Goal: Transaction & Acquisition: Book appointment/travel/reservation

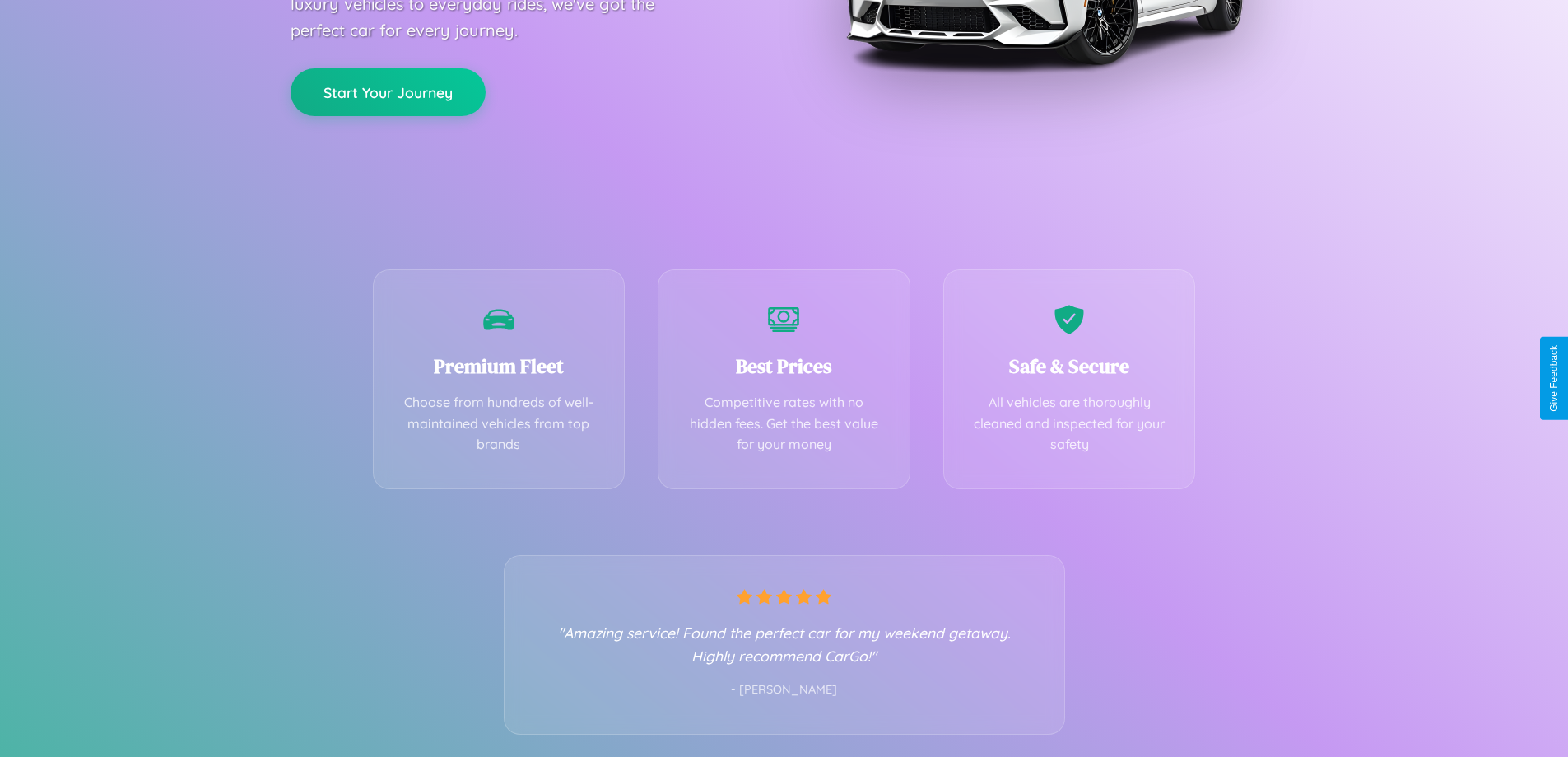
scroll to position [325, 0]
click at [784, 378] on div "Best Prices Competitive rates with no hidden fees. Get the best value for your …" at bounding box center [784, 374] width 253 height 220
click at [388, 90] on button "Start Your Journey" at bounding box center [388, 90] width 195 height 48
click at [388, 89] on button "Start Your Journey" at bounding box center [388, 90] width 195 height 48
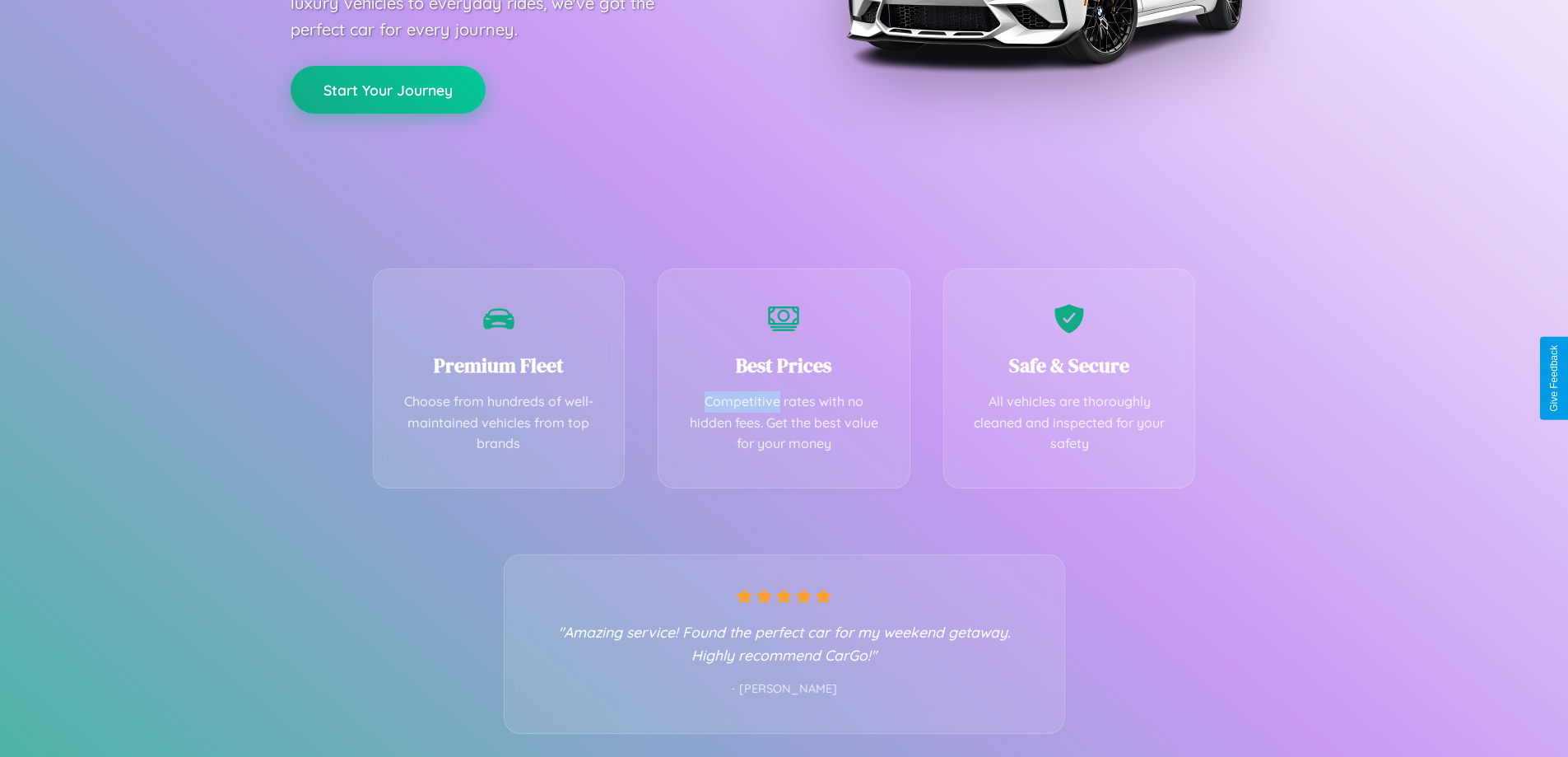
click at [388, 89] on button "Start Your Journey" at bounding box center [388, 90] width 195 height 48
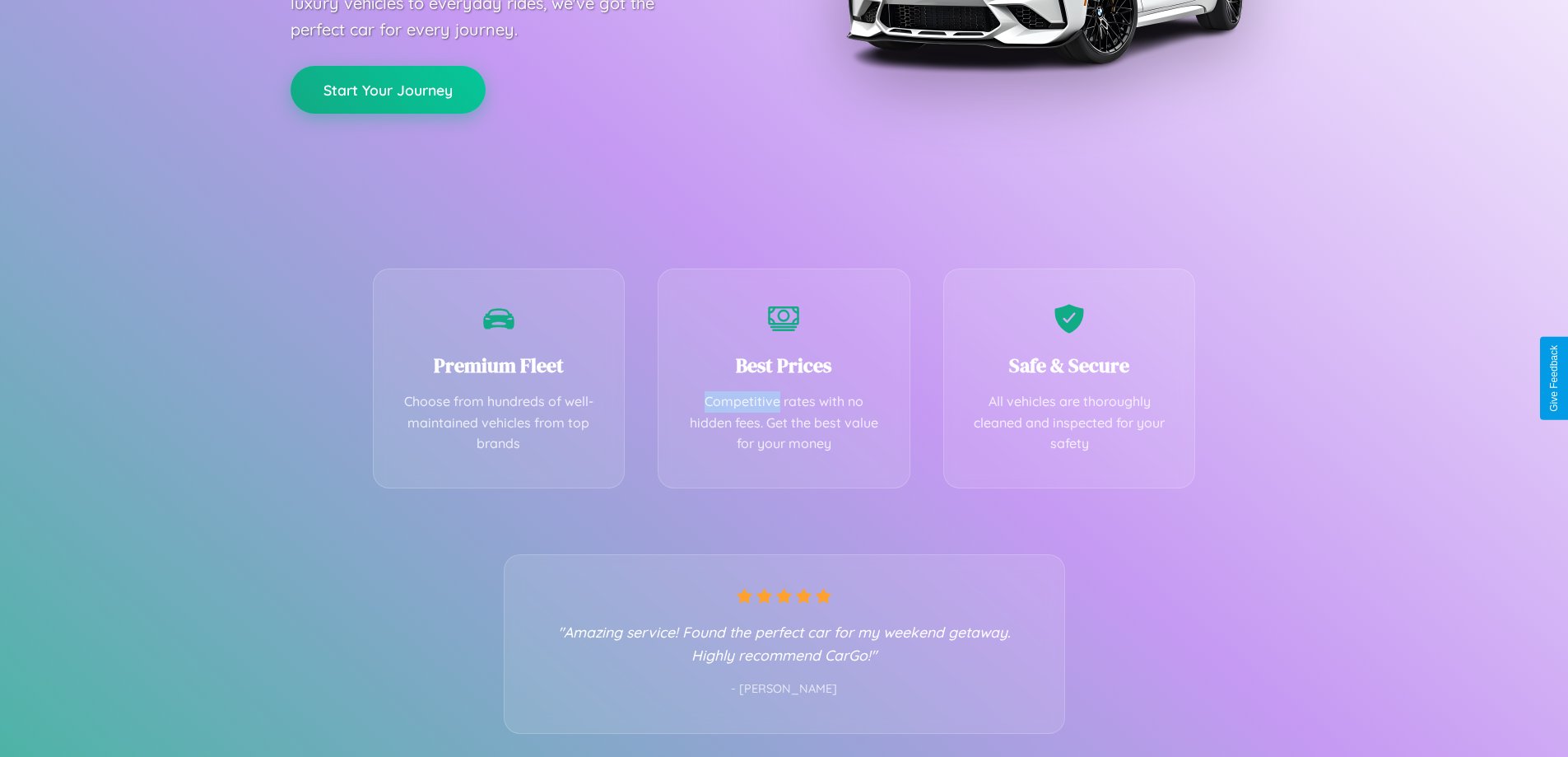
click at [388, 89] on button "Start Your Journey" at bounding box center [388, 90] width 195 height 48
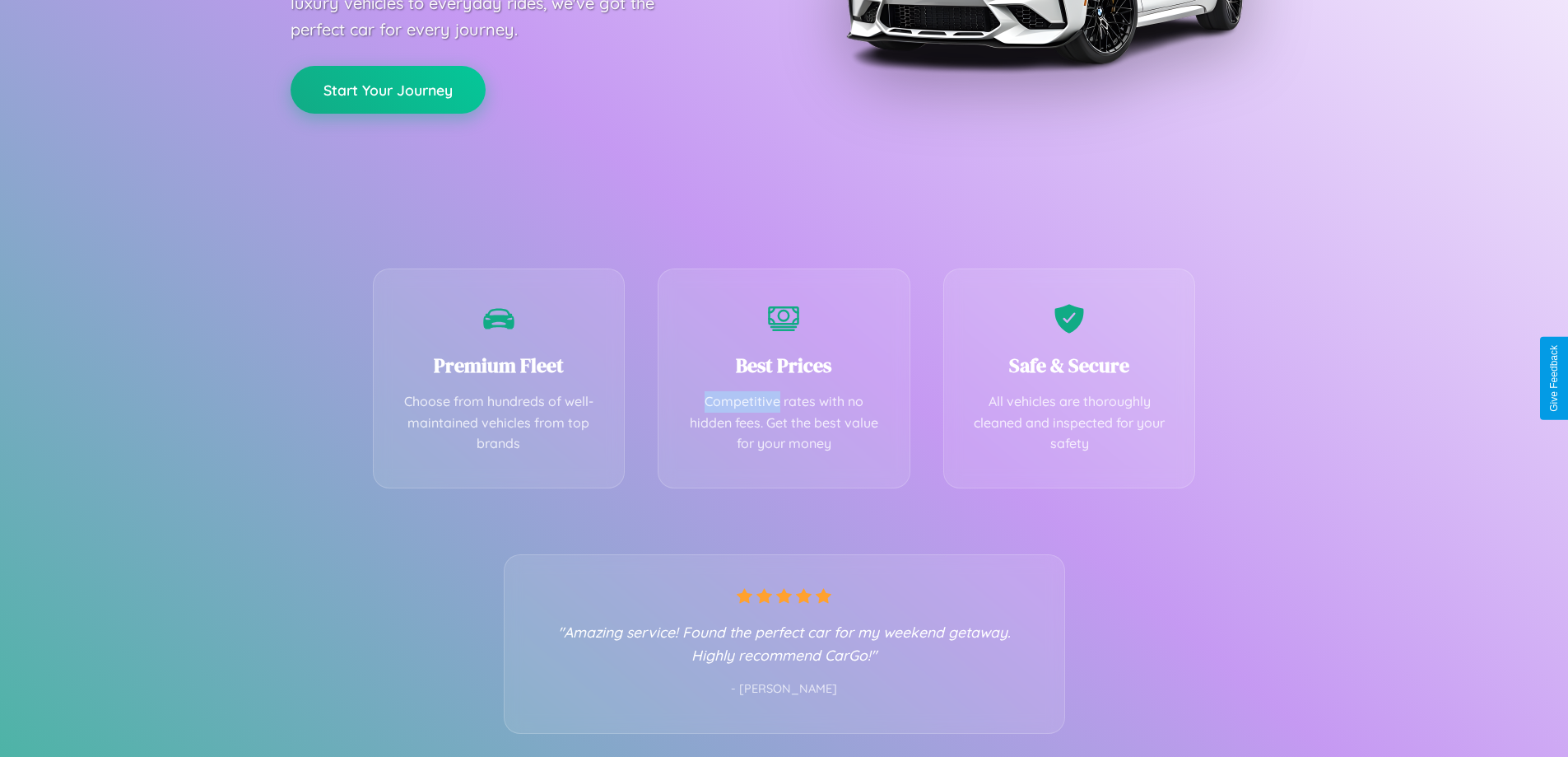
click at [388, 89] on button "Start Your Journey" at bounding box center [388, 90] width 195 height 48
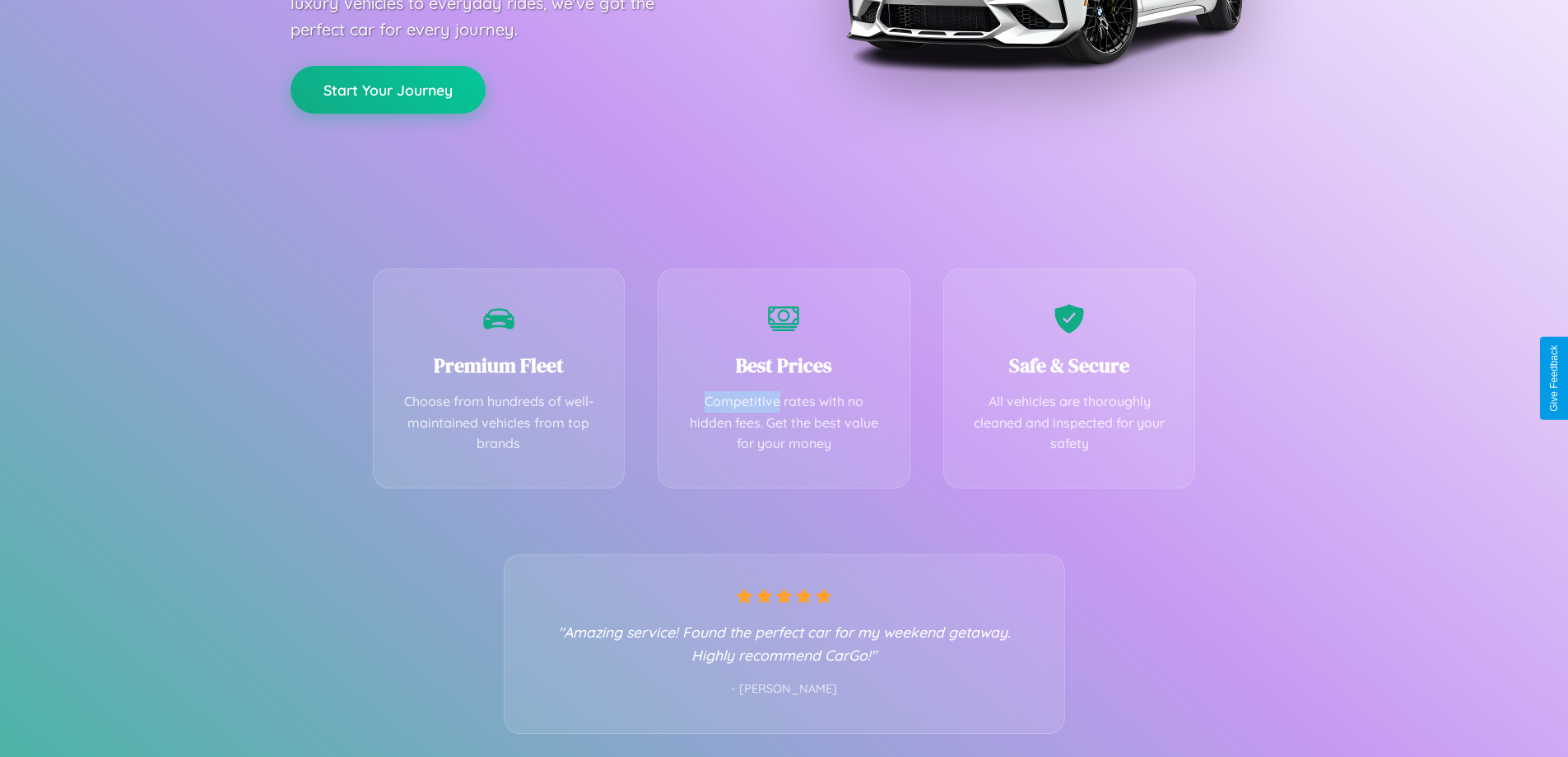
click at [388, 89] on button "Start Your Journey" at bounding box center [388, 90] width 195 height 48
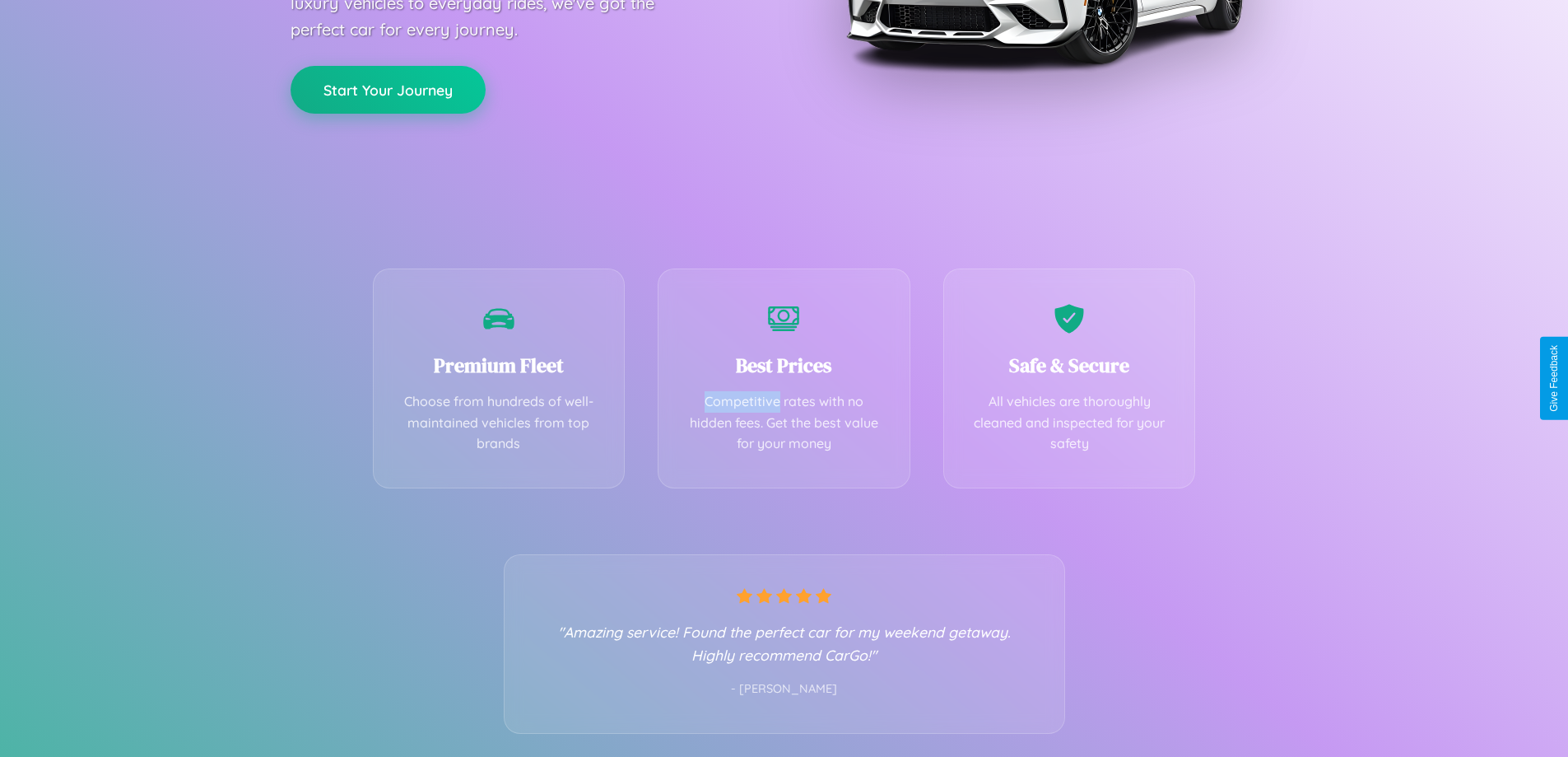
click at [388, 89] on button "Start Your Journey" at bounding box center [388, 90] width 195 height 48
